Goal: Find specific page/section: Find specific page/section

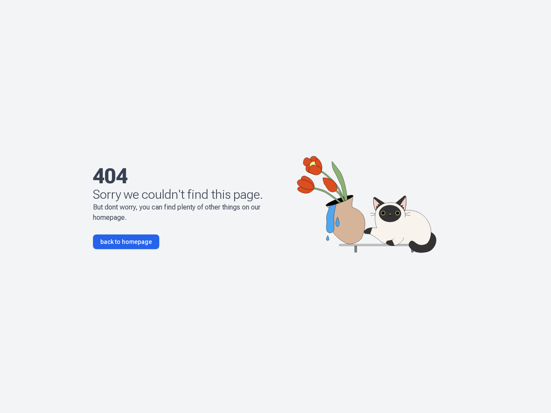
click at [275, 207] on p "But dont worry, you can find plenty of other things on our homepage." at bounding box center [189, 212] width 193 height 21
